Goal: Information Seeking & Learning: Learn about a topic

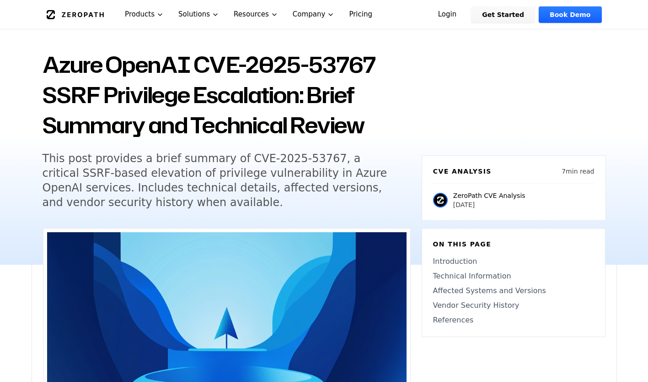
scroll to position [91, 0]
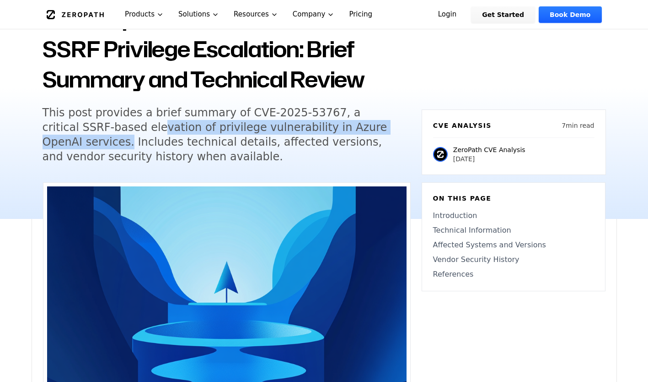
drag, startPoint x: 88, startPoint y: 130, endPoint x: 366, endPoint y: 132, distance: 277.2
click at [366, 132] on h5 "This post provides a brief summary of CVE-2025-53767, a critical SSRF-based ele…" at bounding box center [218, 134] width 351 height 59
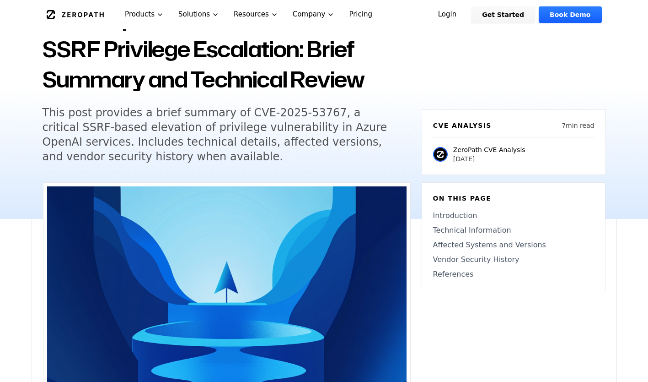
click at [119, 150] on h5 "This post provides a brief summary of CVE-2025-53767, a critical SSRF-based ele…" at bounding box center [218, 134] width 351 height 59
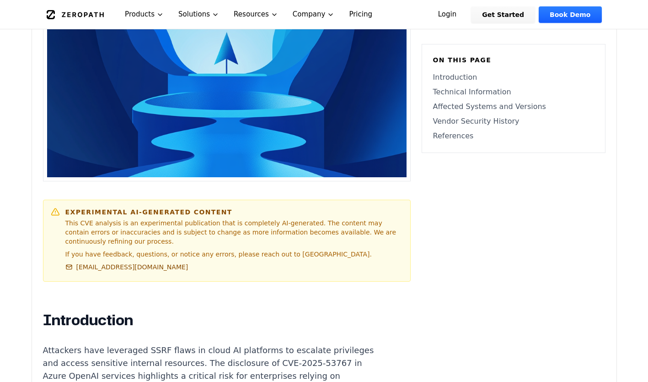
scroll to position [412, 0]
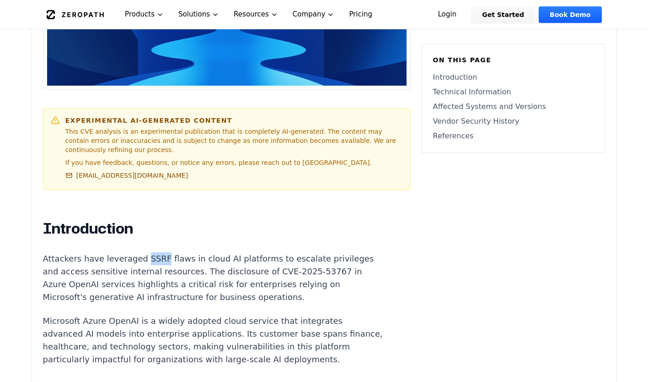
drag, startPoint x: 155, startPoint y: 248, endPoint x: 136, endPoint y: 250, distance: 18.4
click at [136, 252] on p "Attackers have leveraged SSRF flaws in cloud AI platforms to escalate privilege…" at bounding box center [213, 277] width 340 height 51
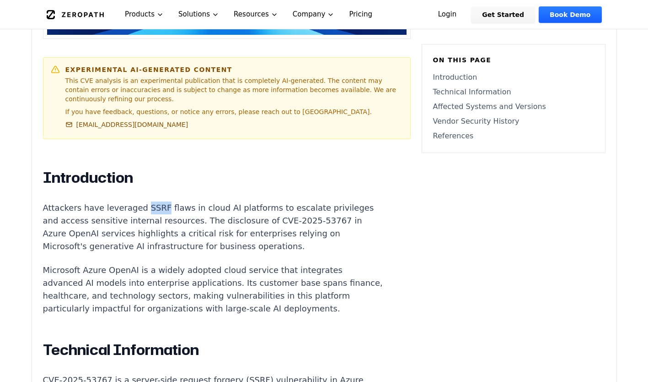
scroll to position [472, 0]
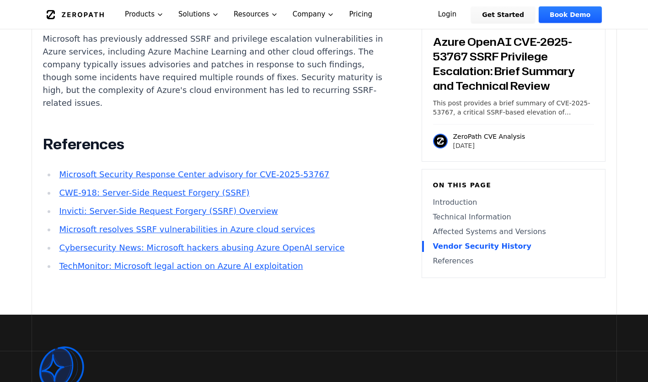
scroll to position [1169, 0]
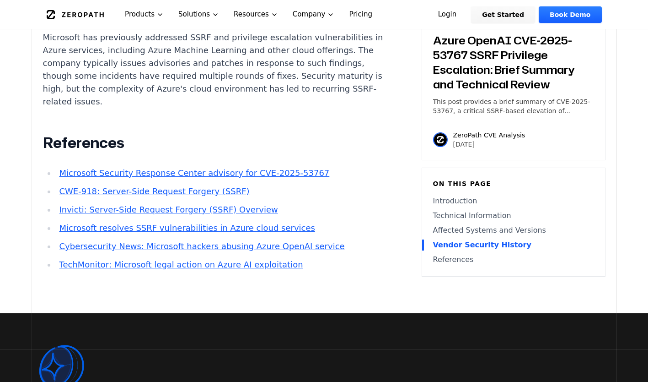
click at [218, 230] on link "Microsoft resolves SSRF vulnerabilities in Azure cloud services" at bounding box center [187, 228] width 256 height 10
click at [182, 179] on li "Microsoft Security Response Center advisory for CVE-2025-53767" at bounding box center [220, 173] width 328 height 13
click at [184, 177] on link "Microsoft Security Response Center advisory for CVE-2025-53767" at bounding box center [194, 173] width 270 height 10
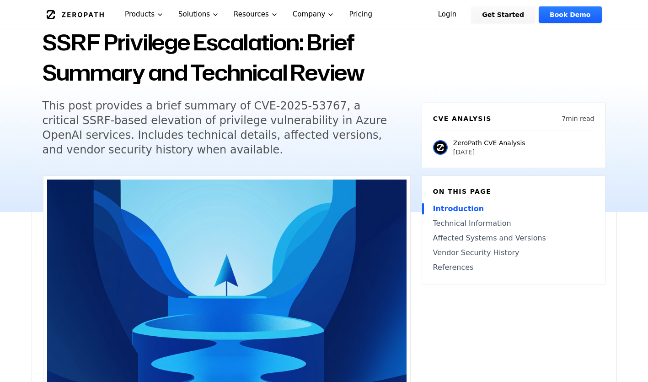
scroll to position [91, 0]
